Goal: Transaction & Acquisition: Purchase product/service

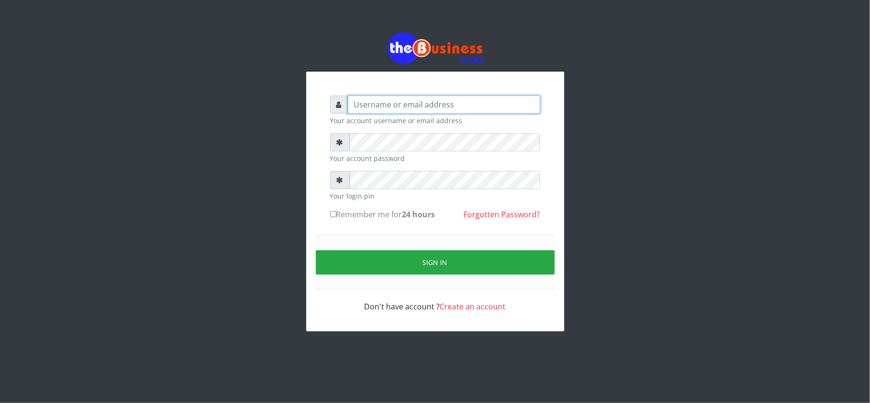
click at [461, 102] on input "text" at bounding box center [444, 105] width 193 height 18
type input "kennyclassy"
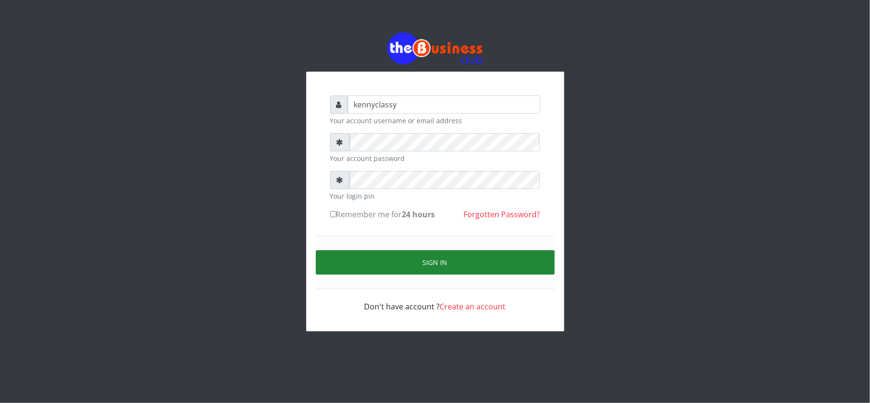
click at [399, 261] on button "Sign in" at bounding box center [435, 262] width 239 height 24
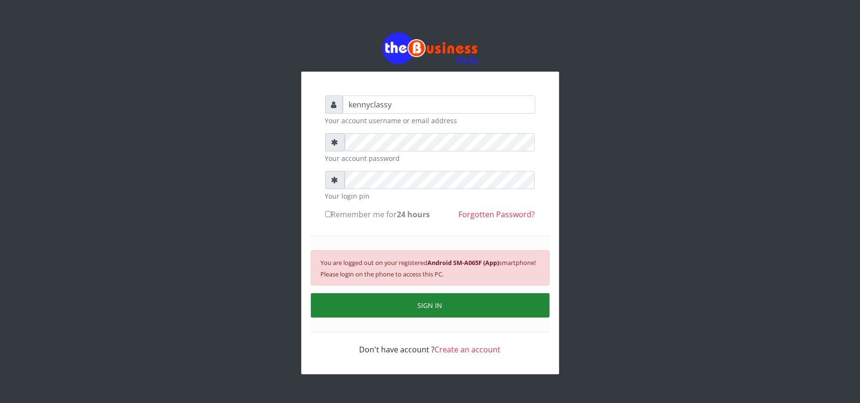
click at [408, 306] on button "SIGN IN" at bounding box center [430, 305] width 239 height 24
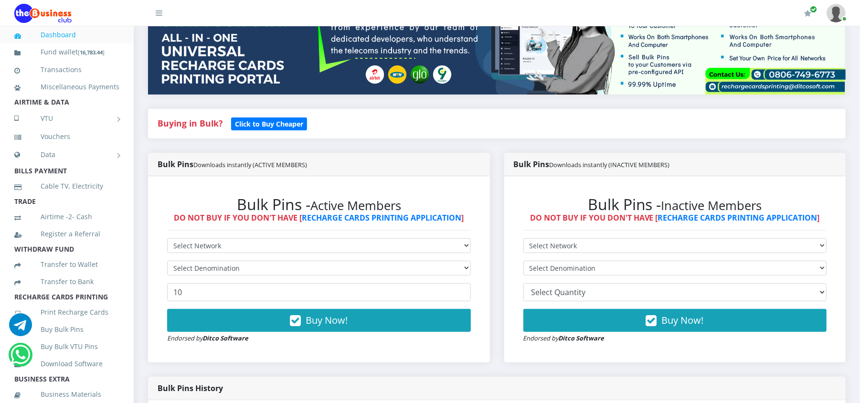
scroll to position [153, 0]
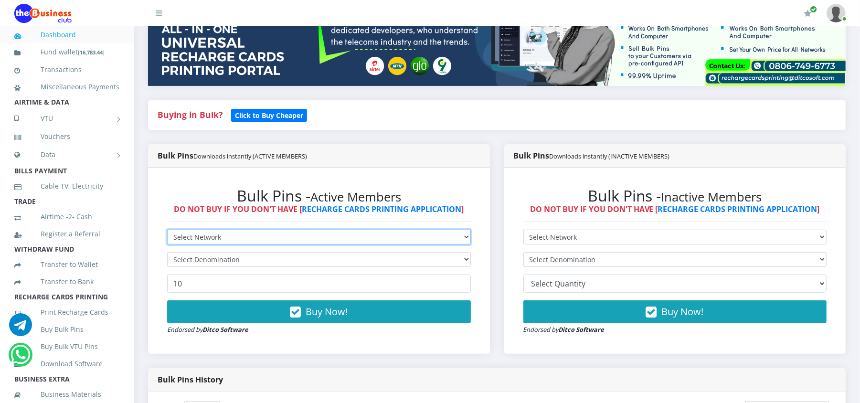
click at [269, 241] on select "Select Network MTN Globacom 9Mobile Airtel" at bounding box center [319, 237] width 304 height 15
select select "Airtel"
click at [167, 230] on select "Select Network MTN Globacom 9Mobile Airtel" at bounding box center [319, 237] width 304 height 15
click at [210, 257] on select "Select Denomination" at bounding box center [319, 259] width 304 height 15
select select "192.74-200"
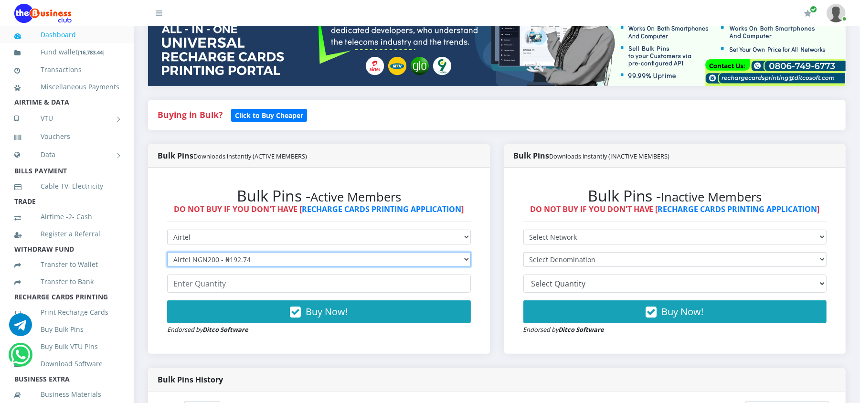
click at [167, 253] on select "Select Denomination Airtel NGN100 - ₦96.37 Airtel NGN200 - ₦192.74 Airtel NGN50…" at bounding box center [319, 259] width 304 height 15
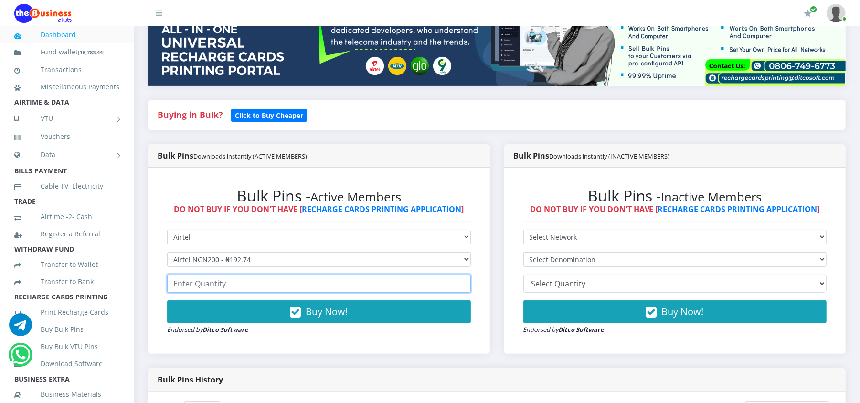
click at [203, 287] on input "number" at bounding box center [319, 284] width 304 height 18
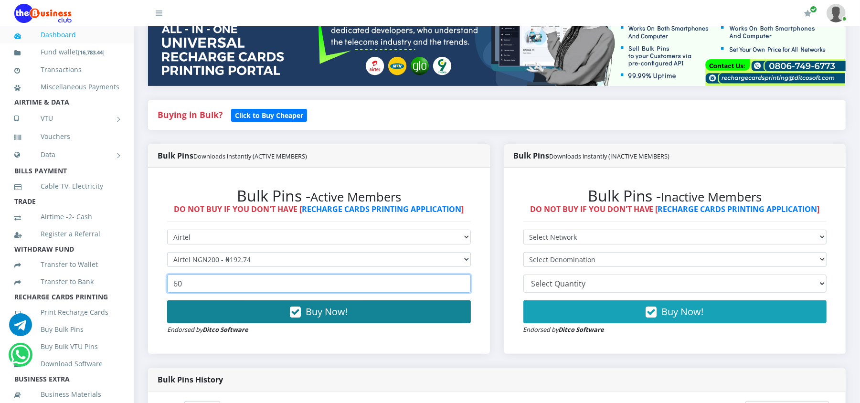
type input "60"
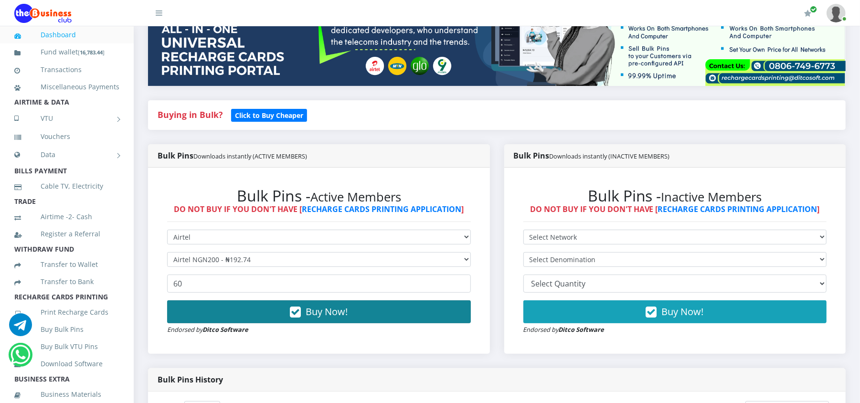
click at [206, 306] on button "Buy Now!" at bounding box center [319, 312] width 304 height 23
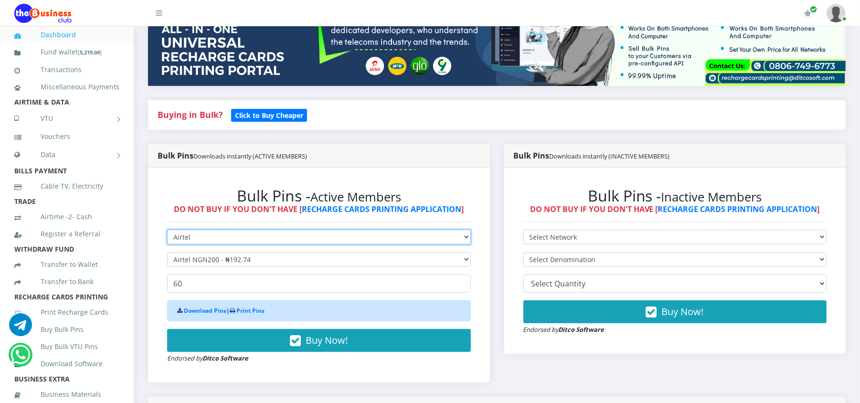
click at [193, 236] on select "Select Network MTN Globacom 9Mobile Airtel" at bounding box center [319, 237] width 304 height 15
select select "MTN"
click at [167, 230] on select "Select Network MTN Globacom 9Mobile Airtel" at bounding box center [319, 237] width 304 height 15
click at [198, 257] on select "Select Denomination MTN NGN100 - ₦96.98 MTN NGN200 - ₦193.96 MTN NGN400 - ₦387.…" at bounding box center [319, 259] width 304 height 15
select select "96.98-100"
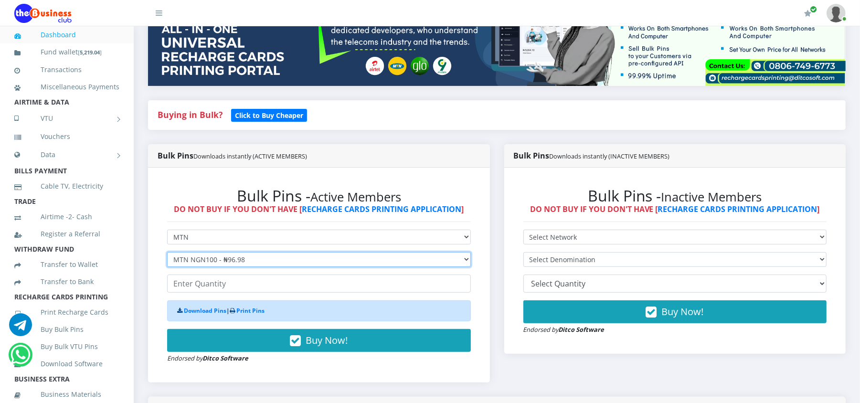
click at [167, 253] on select "Select Denomination MTN NGN100 - ₦96.98 MTN NGN200 - ₦193.96 MTN NGN400 - ₦387.…" at bounding box center [319, 259] width 304 height 15
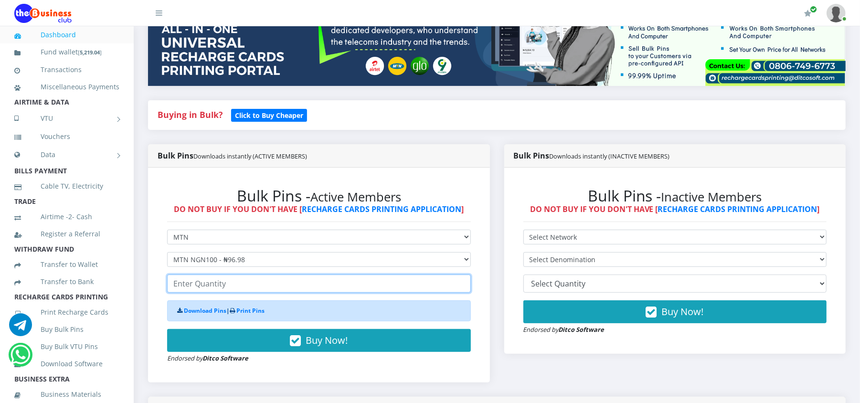
click at [197, 286] on input "number" at bounding box center [319, 284] width 304 height 18
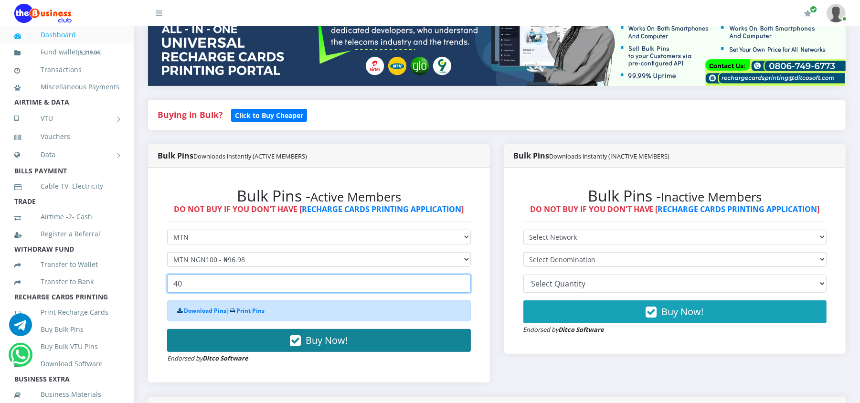
type input "40"
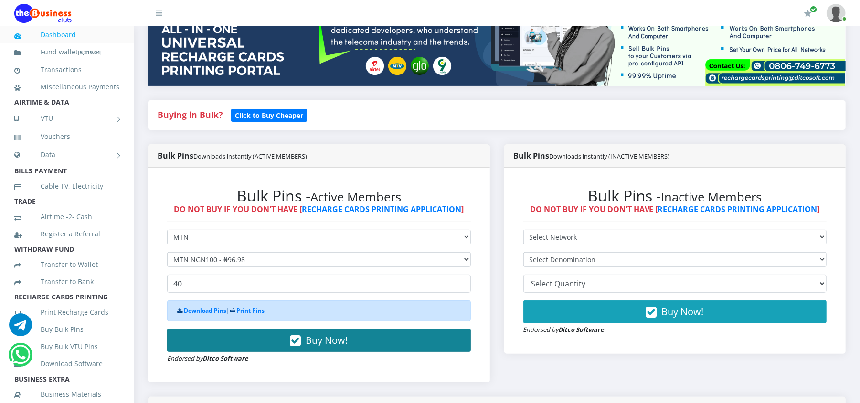
click at [198, 333] on button "Buy Now!" at bounding box center [319, 340] width 304 height 23
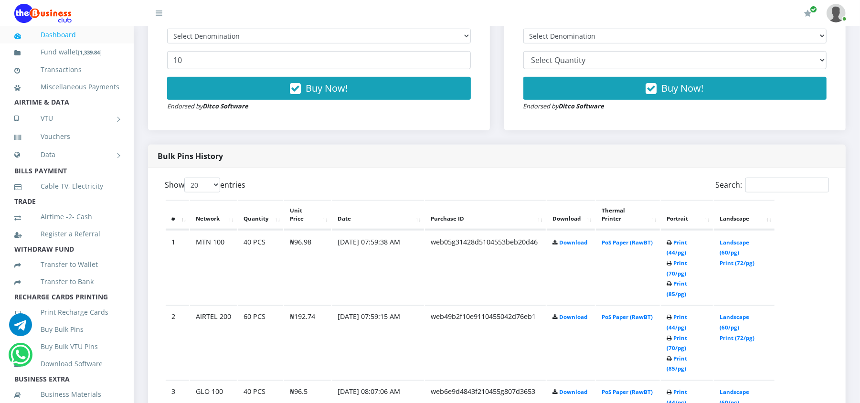
scroll to position [382, 0]
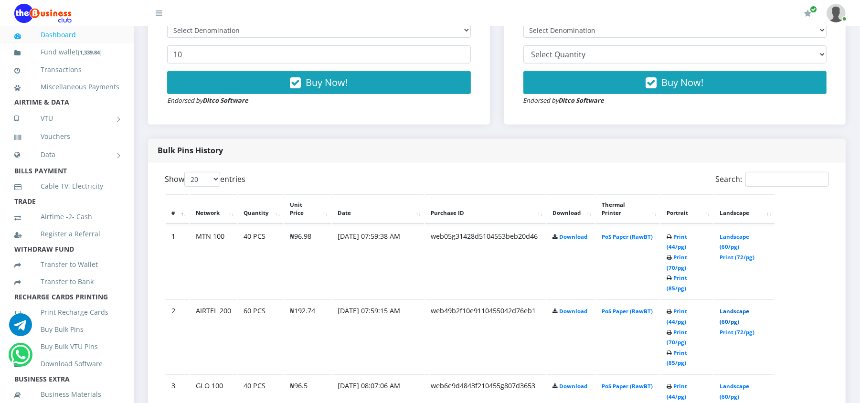
click at [729, 308] on link "Landscape (60/pg)" at bounding box center [735, 317] width 30 height 18
click at [688, 236] on link "Print (44/pg)" at bounding box center [677, 242] width 21 height 18
